Goal: Communication & Community: Participate in discussion

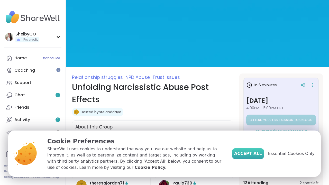
click at [257, 156] on span "Accept All" at bounding box center [248, 154] width 28 height 6
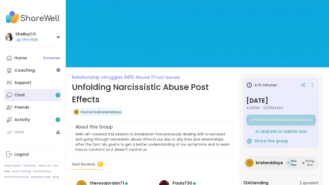
click at [39, 98] on link "Chat 1" at bounding box center [32, 95] width 57 height 12
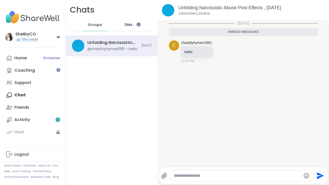
click at [191, 178] on textarea "Type your message" at bounding box center [237, 175] width 127 height 5
type textarea "*"
type textarea "**"
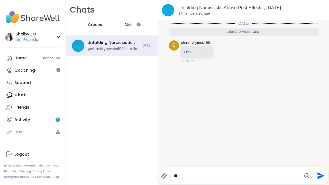
type textarea "*"
type textarea "***"
type textarea "*"
type textarea "****"
type textarea "*"
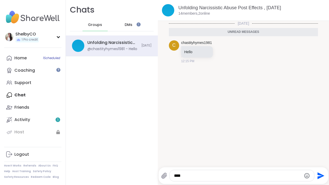
type textarea "*****"
type textarea "*"
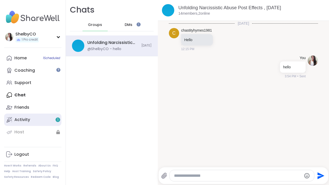
click at [24, 117] on div "Activity 1" at bounding box center [22, 120] width 16 height 6
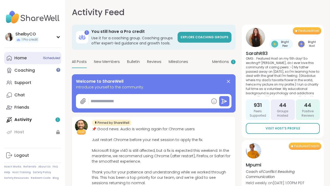
click at [38, 59] on link "Home 1 Scheduled" at bounding box center [32, 58] width 57 height 12
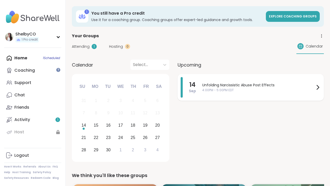
click at [217, 82] on div "Unfolding Narcissistic Abuse Post Effects 4:00PM - 5:00PM EDT" at bounding box center [261, 87] width 119 height 21
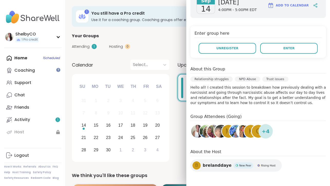
scroll to position [92, 0]
click at [297, 35] on h4 "Enter group here" at bounding box center [258, 33] width 127 height 7
click at [296, 51] on button "Enter" at bounding box center [290, 48] width 58 height 11
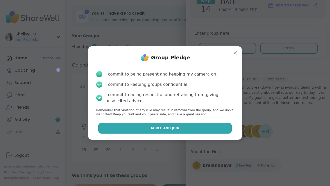
click at [162, 127] on span "Agree and Join" at bounding box center [165, 128] width 29 height 5
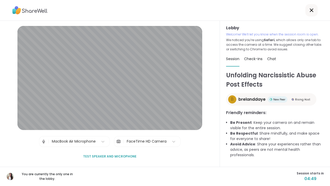
click at [156, 139] on div "FaceTime HD Camera" at bounding box center [146, 141] width 45 height 10
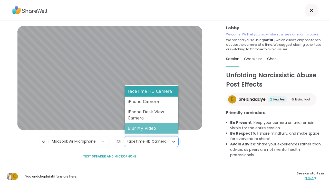
click at [155, 133] on div "Blur My Video" at bounding box center [152, 128] width 54 height 10
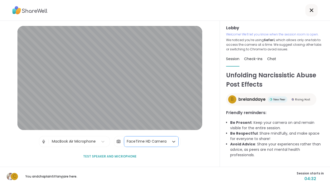
click at [123, 155] on span "Test speaker and microphone" at bounding box center [109, 156] width 53 height 5
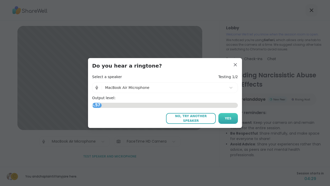
click at [222, 120] on button "Yes" at bounding box center [229, 118] width 20 height 11
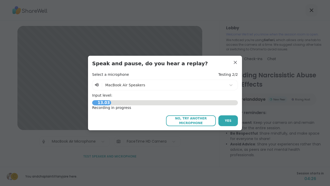
click at [222, 120] on button "Yes" at bounding box center [229, 120] width 20 height 11
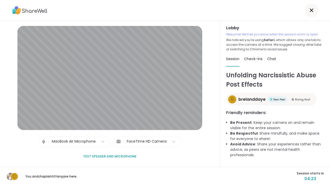
click at [151, 140] on div "FaceTime HD Camera" at bounding box center [147, 141] width 40 height 5
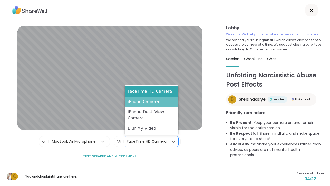
click at [143, 101] on div "iPhone Camera" at bounding box center [152, 102] width 54 height 10
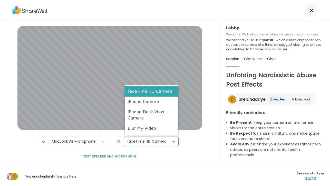
click at [149, 143] on div "FaceTime HD Camera" at bounding box center [147, 141] width 40 height 5
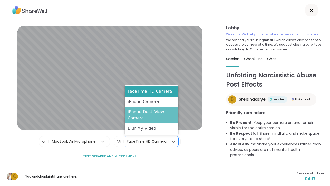
click at [139, 115] on div "iPhone Desk View Camera" at bounding box center [152, 115] width 54 height 16
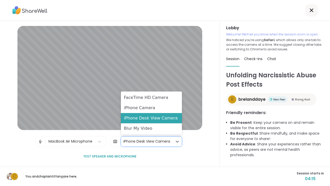
click at [145, 142] on div "iPhone Desk View Camera" at bounding box center [147, 141] width 47 height 5
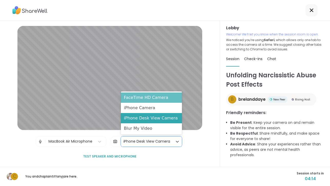
click at [142, 100] on div "FaceTime HD Camera" at bounding box center [151, 98] width 61 height 10
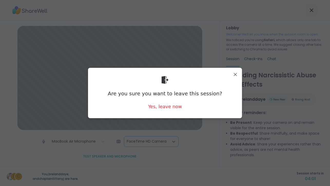
click at [162, 103] on div "Are you sure you want to leave this session? Yes, leave now" at bounding box center [165, 93] width 146 height 42
click at [163, 106] on div "Yes, leave now" at bounding box center [165, 106] width 34 height 6
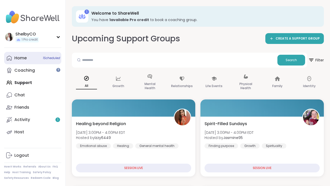
click at [47, 61] on link "Home 1 Scheduled" at bounding box center [32, 58] width 57 height 12
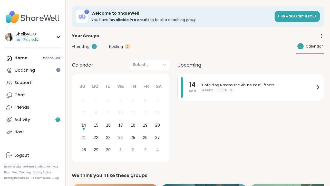
click at [257, 82] on span "Unfolding Narcissistic Abuse Post Effects" at bounding box center [258, 84] width 113 height 5
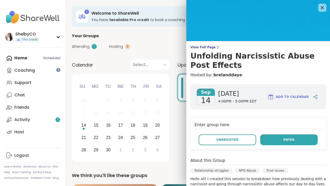
click at [281, 141] on button "Enter" at bounding box center [290, 139] width 58 height 11
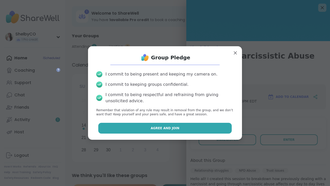
click at [152, 127] on span "Agree and Join" at bounding box center [165, 128] width 29 height 5
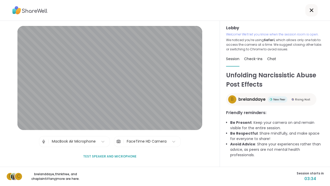
click at [126, 155] on span "Test speaker and microphone" at bounding box center [109, 156] width 53 height 5
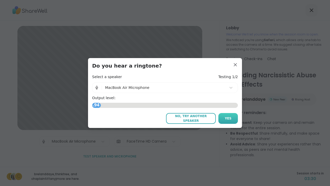
click at [231, 119] on span "Yes" at bounding box center [228, 118] width 7 height 5
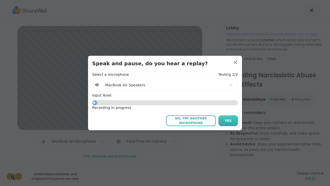
click at [223, 123] on button "Yes" at bounding box center [229, 120] width 20 height 11
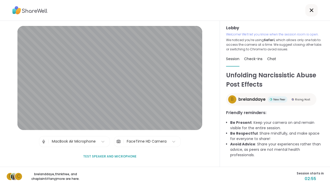
click at [257, 59] on span "Check-ins" at bounding box center [253, 58] width 19 height 5
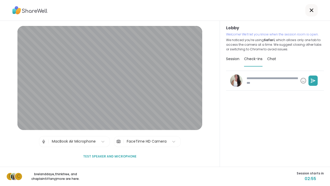
type textarea "*"
click at [269, 60] on span "Chat" at bounding box center [272, 58] width 9 height 5
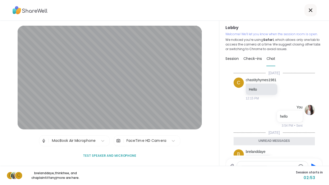
scroll to position [19, 0]
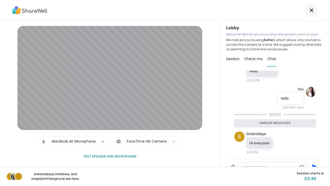
click at [105, 143] on icon at bounding box center [102, 141] width 5 height 5
click at [283, 143] on icon at bounding box center [282, 142] width 5 height 5
click at [327, 141] on div "Lobby Welcome! We’ll let you know when the session room is open. We noticed you…" at bounding box center [275, 94] width 110 height 146
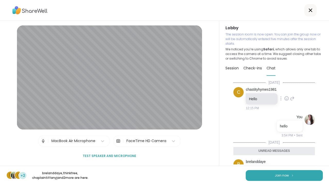
scroll to position [20, 0]
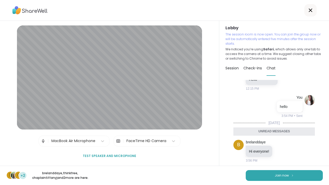
click at [278, 184] on div "b c +2 brelanddaye , thinkfree , chaplaintiffanyj and 2 more are here. Join now" at bounding box center [164, 175] width 329 height 19
click at [277, 173] on span "Join now" at bounding box center [282, 175] width 14 height 5
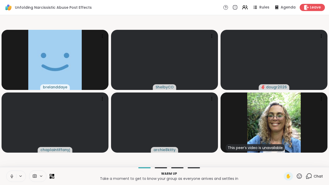
scroll to position [0, 0]
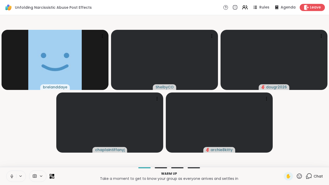
click at [21, 173] on div at bounding box center [16, 176] width 20 height 11
click at [13, 174] on icon at bounding box center [12, 176] width 5 height 5
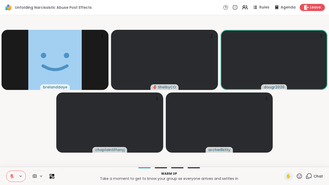
click at [13, 174] on icon at bounding box center [12, 176] width 5 height 5
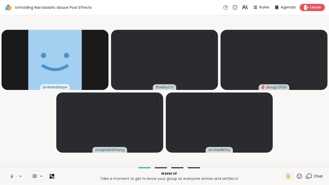
click at [13, 174] on icon at bounding box center [12, 176] width 5 height 5
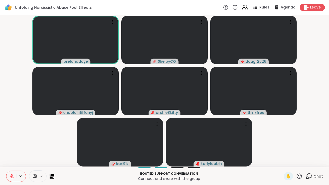
click at [10, 176] on icon at bounding box center [12, 176] width 5 height 5
click at [12, 176] on icon at bounding box center [12, 176] width 5 height 5
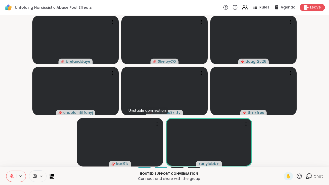
click at [299, 174] on icon at bounding box center [299, 176] width 6 height 6
click at [284, 162] on span "❤️" at bounding box center [284, 163] width 5 height 6
click at [300, 177] on icon at bounding box center [299, 176] width 6 height 6
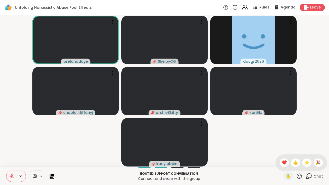
click at [11, 174] on icon at bounding box center [12, 176] width 5 height 5
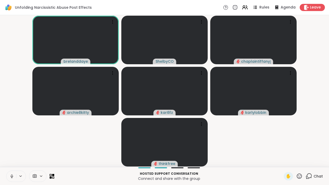
click at [10, 178] on icon at bounding box center [12, 176] width 5 height 5
click at [12, 179] on button at bounding box center [11, 176] width 10 height 11
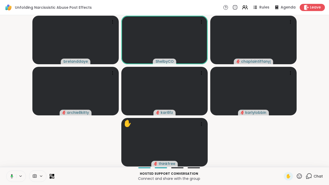
click at [13, 180] on button at bounding box center [11, 176] width 11 height 11
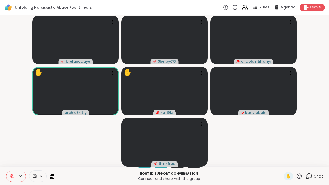
click at [311, 177] on icon at bounding box center [309, 175] width 5 height 5
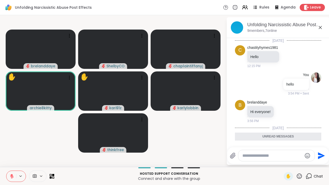
scroll to position [134, 0]
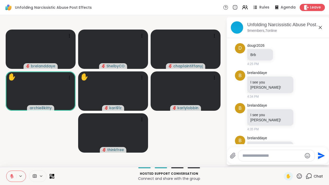
click at [274, 155] on textarea "Type your message" at bounding box center [272, 155] width 60 height 5
type textarea "*"
click at [254, 156] on textarea "**********" at bounding box center [273, 155] width 60 height 5
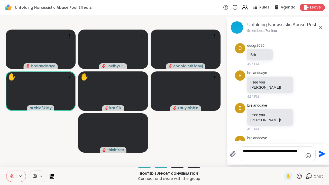
click at [250, 157] on textarea "**********" at bounding box center [273, 154] width 60 height 10
type textarea "**********"
click at [322, 28] on icon at bounding box center [320, 27] width 6 height 6
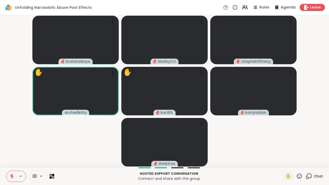
click at [12, 176] on icon at bounding box center [12, 175] width 2 height 2
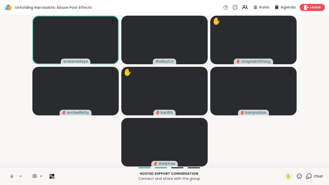
click at [13, 178] on icon at bounding box center [12, 176] width 5 height 5
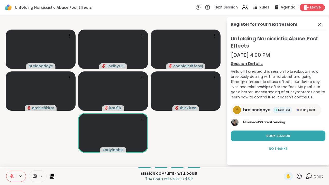
click at [12, 174] on icon at bounding box center [12, 175] width 2 height 2
click at [12, 174] on icon at bounding box center [11, 175] width 1 height 2
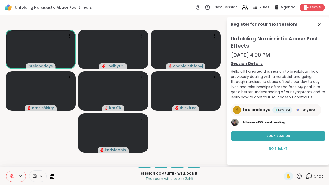
click at [9, 175] on button at bounding box center [11, 176] width 10 height 11
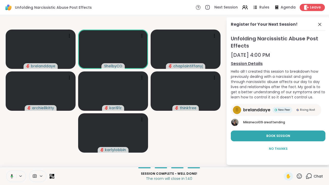
click at [10, 176] on icon at bounding box center [11, 176] width 5 height 5
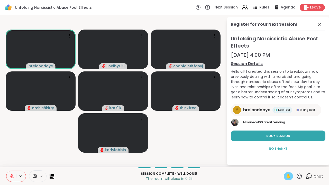
click at [287, 173] on span "✋" at bounding box center [288, 176] width 5 height 6
click at [308, 175] on icon at bounding box center [309, 175] width 5 height 5
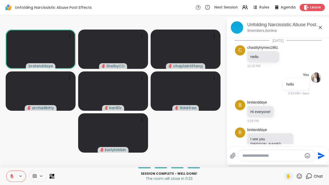
scroll to position [117, 0]
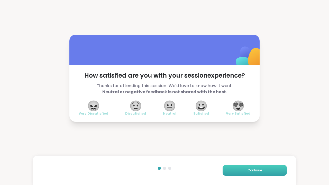
click at [237, 168] on button "Continue" at bounding box center [255, 170] width 64 height 11
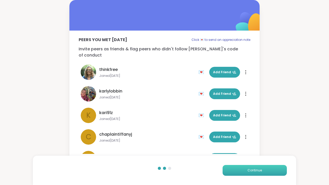
click at [252, 170] on span "Continue" at bounding box center [254, 170] width 14 height 5
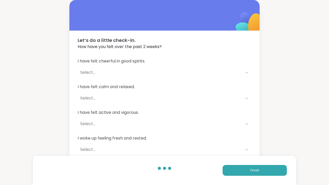
click at [150, 67] on div "I have felt cheerful in good spirits. Select..." at bounding box center [165, 68] width 174 height 20
